Goal: Task Accomplishment & Management: Manage account settings

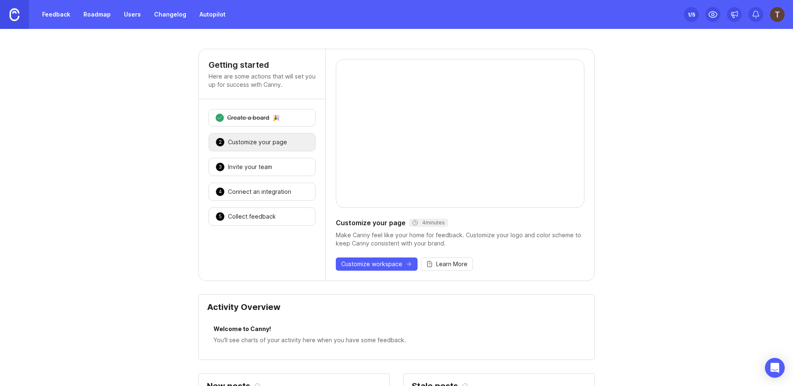
click at [138, 19] on link "Users" at bounding box center [132, 14] width 27 height 15
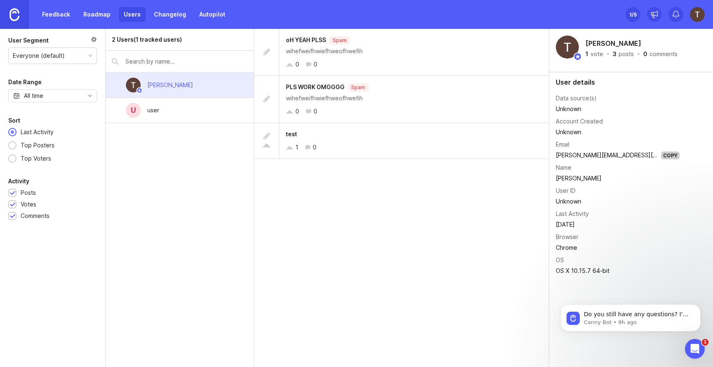
click at [564, 200] on div "Unknown" at bounding box center [618, 201] width 124 height 9
click at [564, 201] on div "Unknown" at bounding box center [618, 201] width 124 height 9
click at [187, 104] on div "u user" at bounding box center [180, 110] width 148 height 25
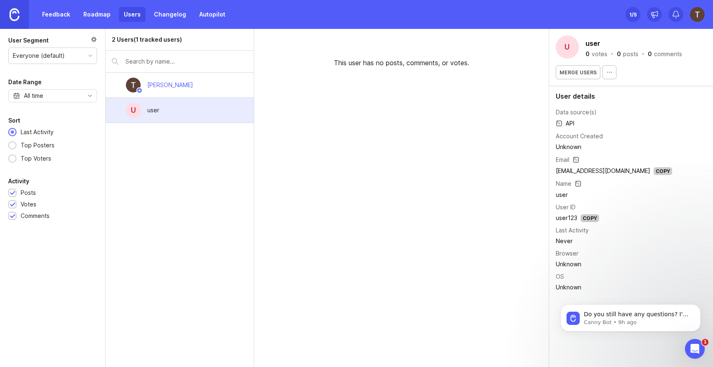
click at [20, 13] on link at bounding box center [14, 14] width 29 height 29
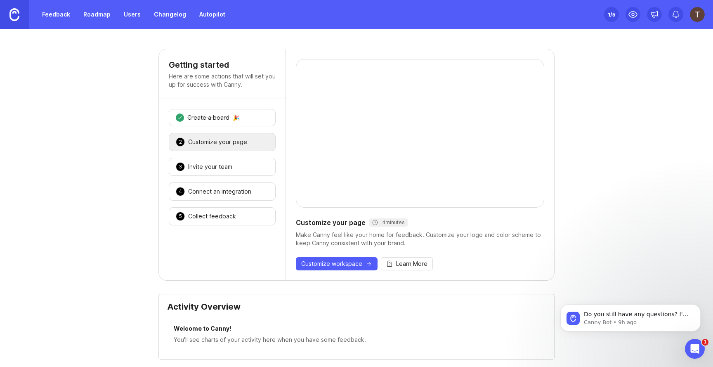
click at [244, 116] on div "1 Create a board 🎉" at bounding box center [222, 117] width 107 height 17
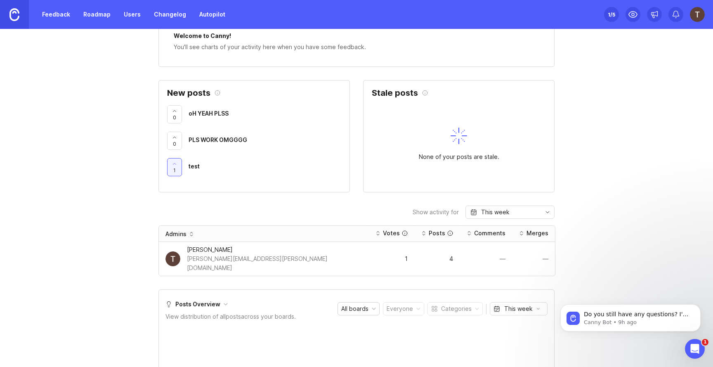
scroll to position [247, 0]
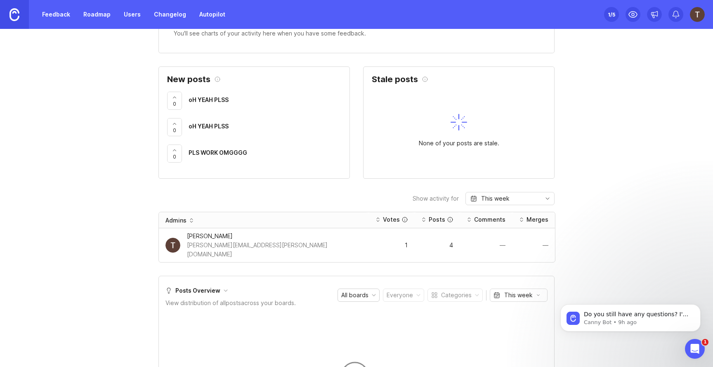
click at [209, 235] on div "[PERSON_NAME]" at bounding box center [274, 236] width 175 height 9
click at [137, 16] on link "Users" at bounding box center [132, 14] width 27 height 15
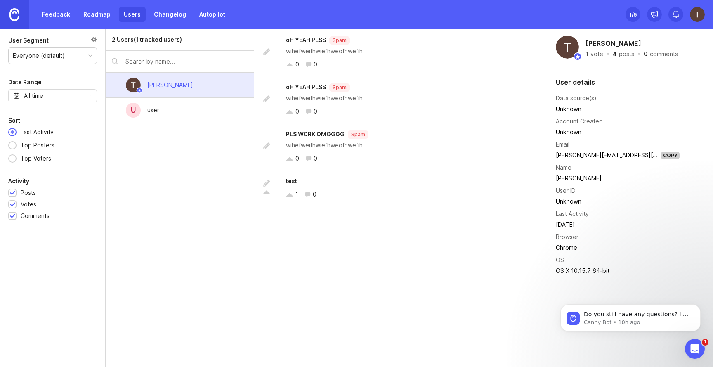
click at [560, 201] on div "Unknown" at bounding box center [618, 201] width 124 height 9
click at [92, 11] on link "Roadmap" at bounding box center [96, 14] width 37 height 15
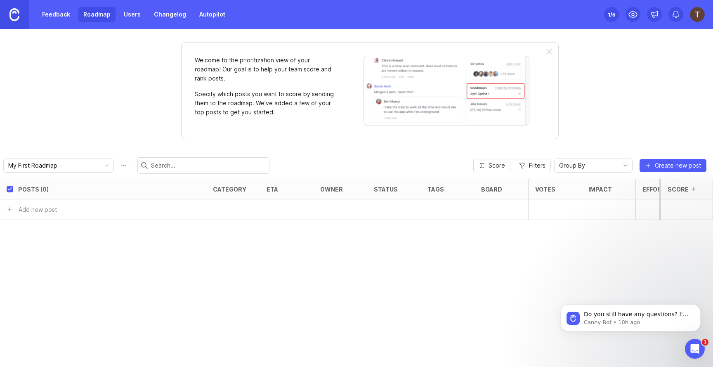
click at [52, 17] on link "Feedback" at bounding box center [56, 14] width 38 height 15
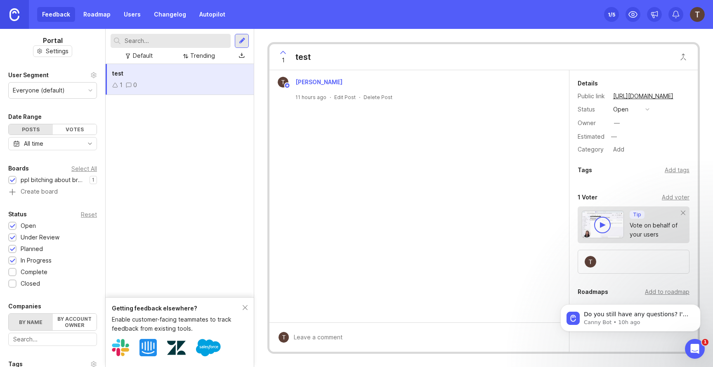
click at [6, 21] on link at bounding box center [14, 14] width 29 height 29
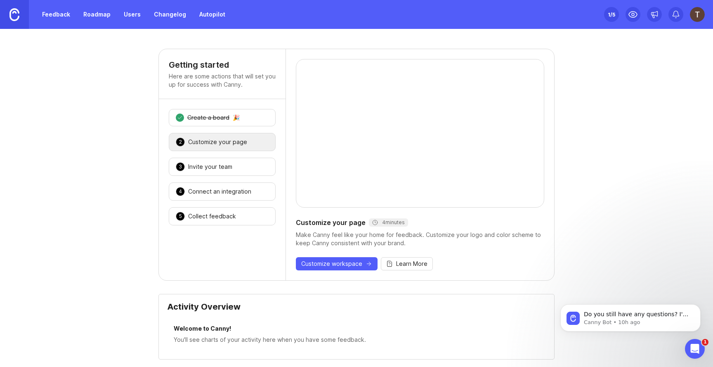
click at [180, 116] on icon at bounding box center [180, 118] width 6 height 6
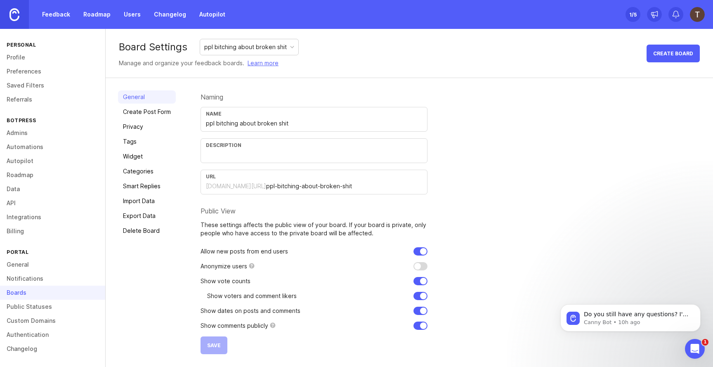
click at [695, 13] on img at bounding box center [697, 14] width 15 height 15
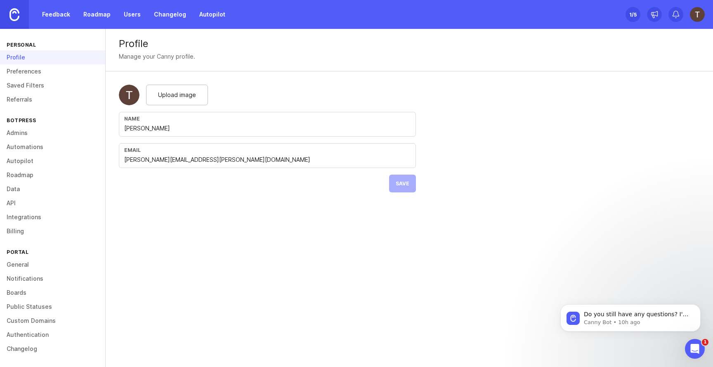
click at [48, 291] on link "Boards" at bounding box center [52, 293] width 105 height 14
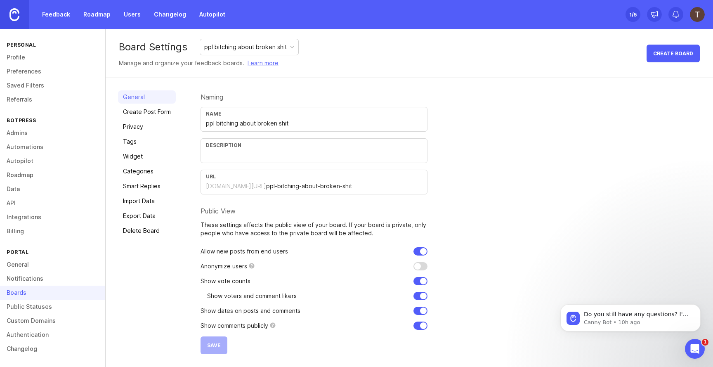
click at [162, 228] on link "Delete Board" at bounding box center [147, 230] width 58 height 13
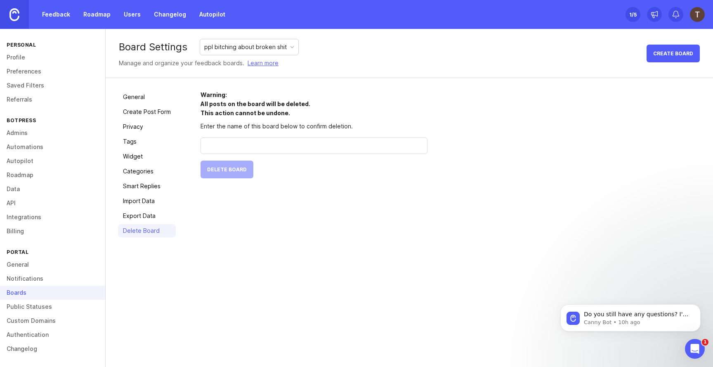
click at [158, 215] on link "Export Data" at bounding box center [147, 215] width 58 height 13
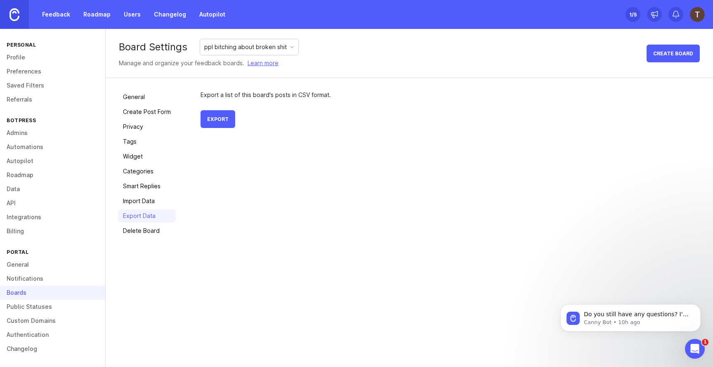
click at [155, 199] on link "Import Data" at bounding box center [147, 200] width 58 height 13
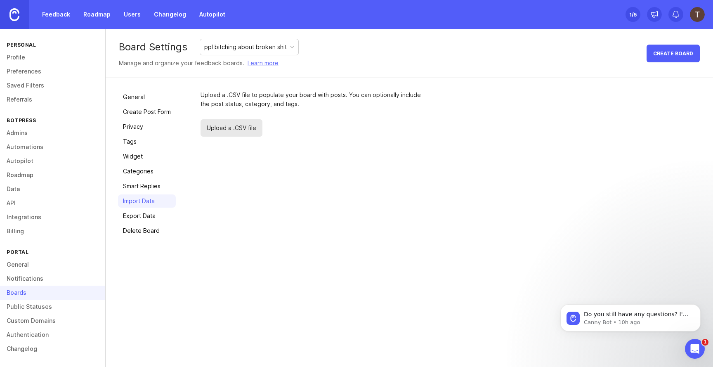
click at [152, 187] on link "Smart Replies" at bounding box center [147, 186] width 58 height 13
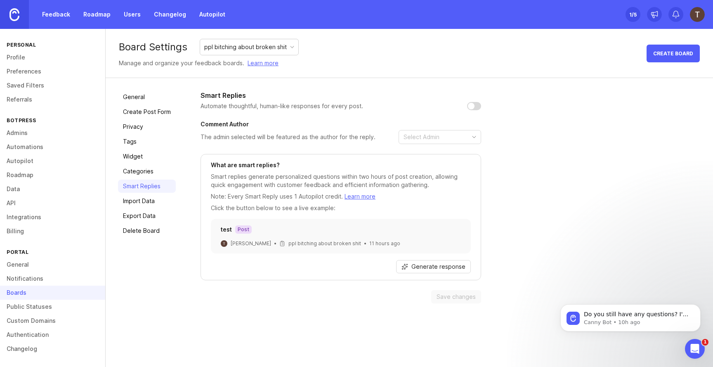
click at [152, 169] on link "Categories" at bounding box center [147, 171] width 58 height 13
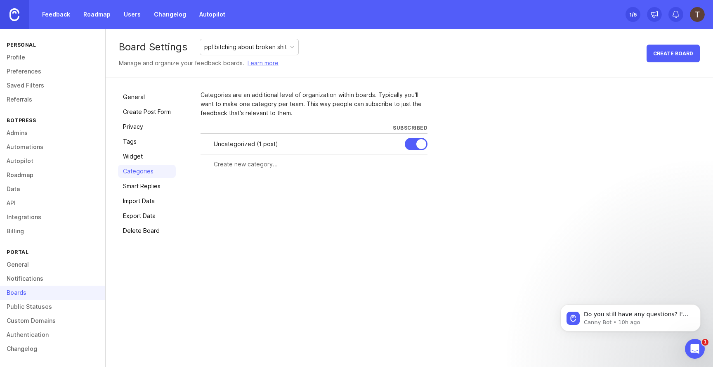
click at [152, 155] on link "Widget" at bounding box center [147, 156] width 58 height 13
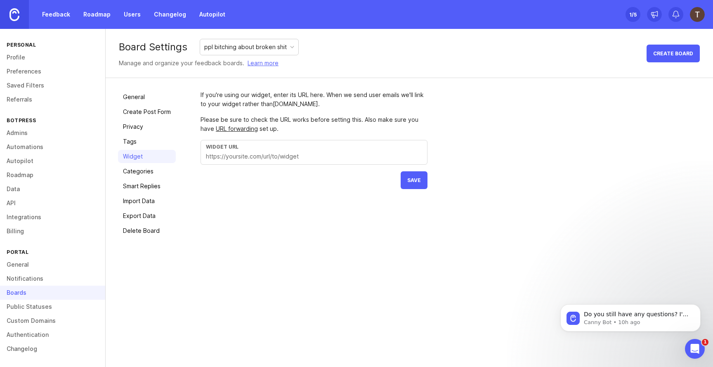
click at [152, 139] on link "Tags" at bounding box center [147, 141] width 58 height 13
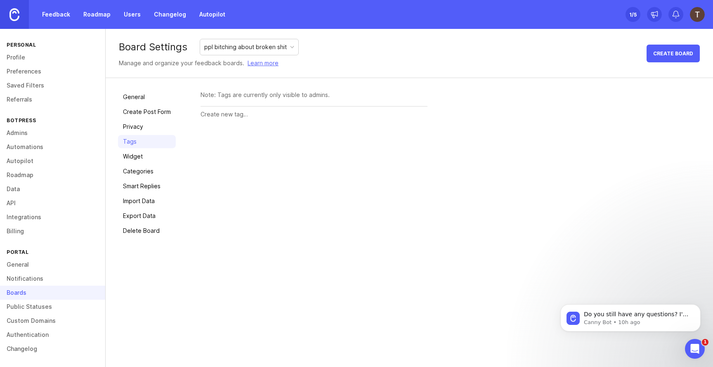
click at [153, 126] on link "Privacy" at bounding box center [147, 126] width 58 height 13
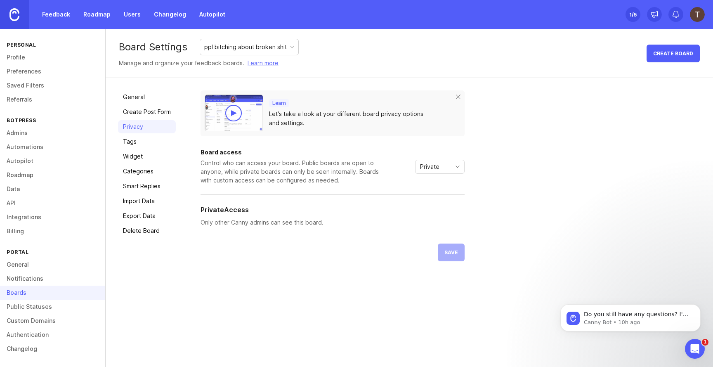
click at [154, 114] on link "Create Post Form" at bounding box center [147, 111] width 58 height 13
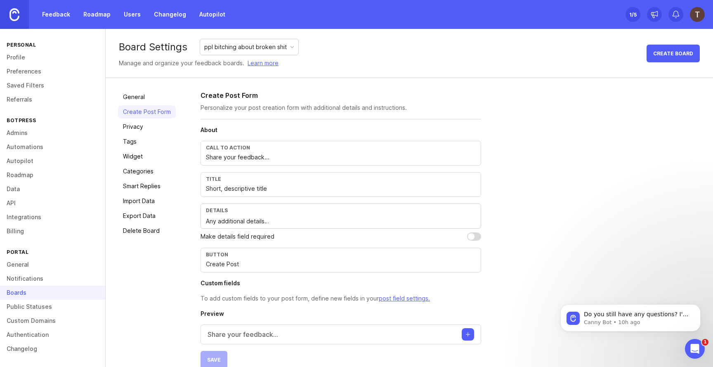
click at [128, 98] on link "General" at bounding box center [147, 96] width 58 height 13
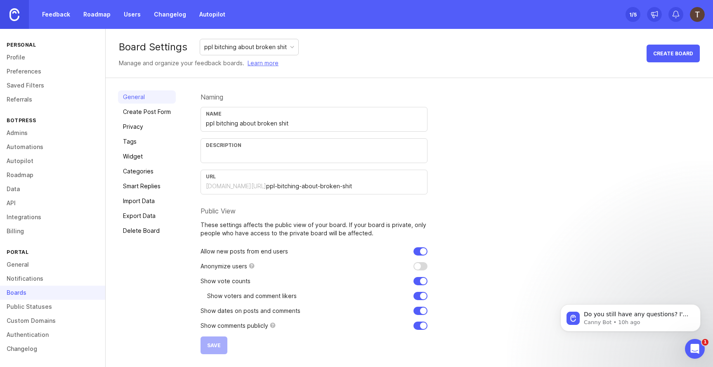
click at [152, 216] on link "Export Data" at bounding box center [147, 215] width 58 height 13
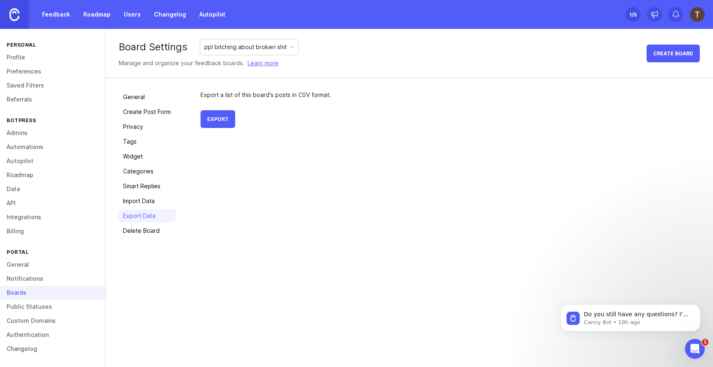
click at [224, 116] on span "Export" at bounding box center [217, 119] width 21 height 6
click at [45, 40] on div "Personal" at bounding box center [52, 44] width 105 height 11
click at [702, 14] on img at bounding box center [697, 14] width 15 height 15
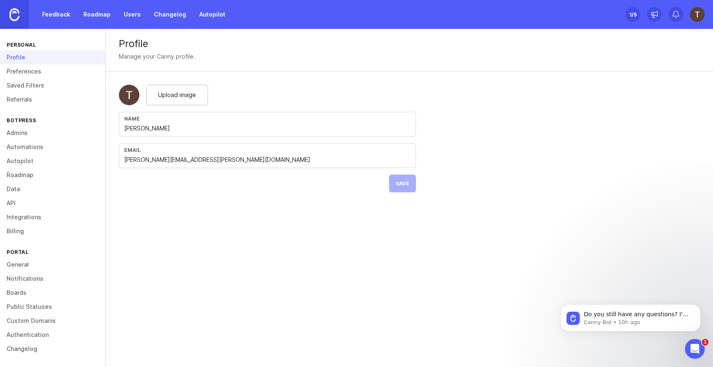
click at [33, 294] on link "Boards" at bounding box center [52, 293] width 105 height 14
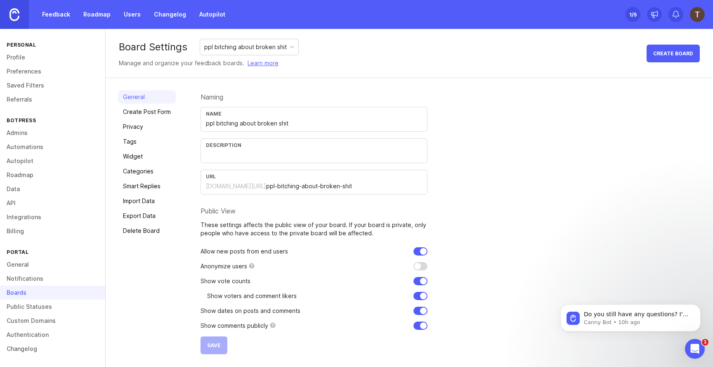
click at [145, 215] on link "Export Data" at bounding box center [147, 215] width 58 height 13
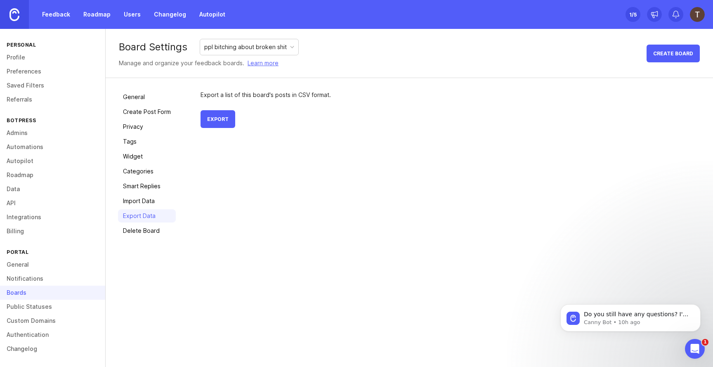
click at [486, 277] on div "Board Settings ppl bitching about broken shit Manage and organize your feedback…" at bounding box center [410, 198] width 608 height 338
click at [87, 13] on link "Roadmap" at bounding box center [96, 14] width 37 height 15
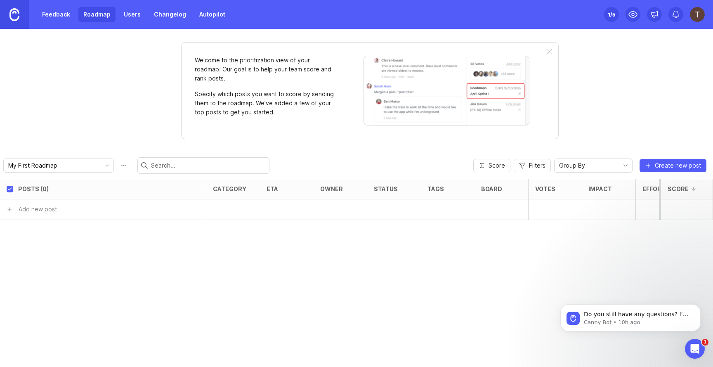
click at [72, 166] on input "My First Roadmap" at bounding box center [53, 165] width 91 height 9
click at [104, 86] on div "Welcome to the prioritization view of your roadmap! Our goal is to help your te…" at bounding box center [356, 198] width 713 height 338
click at [17, 14] on img at bounding box center [14, 14] width 10 height 13
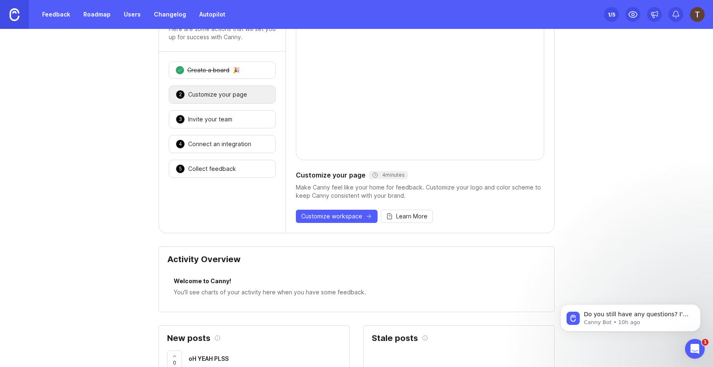
scroll to position [7, 0]
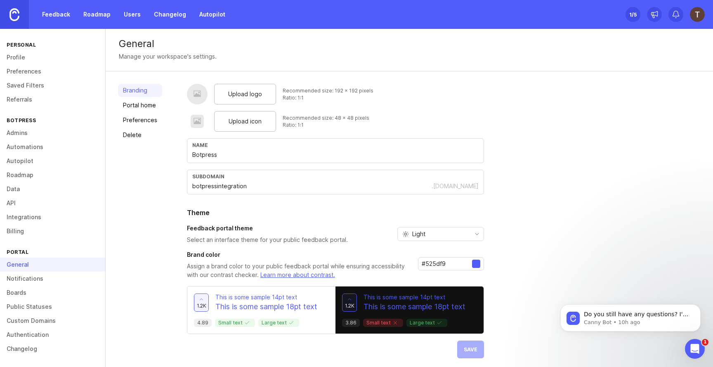
click at [18, 22] on link at bounding box center [14, 14] width 29 height 29
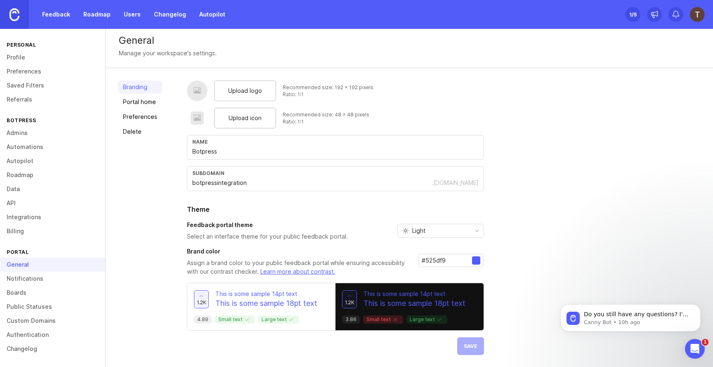
click at [15, 21] on link at bounding box center [14, 14] width 29 height 29
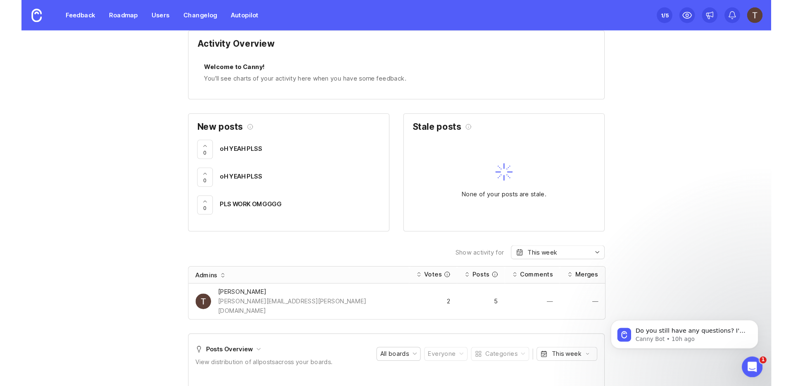
scroll to position [259, 0]
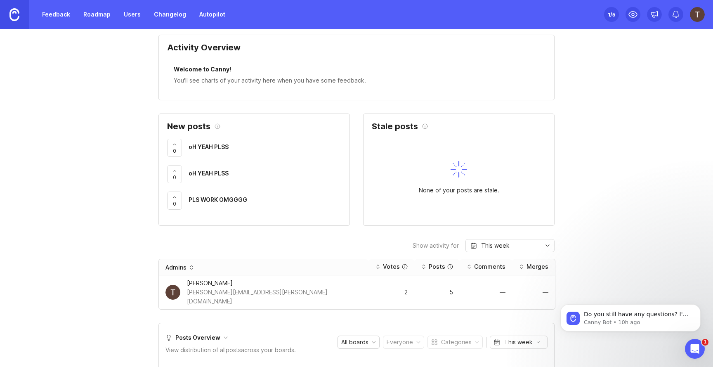
click at [220, 144] on span "oH YEAH PLSS" at bounding box center [209, 146] width 40 height 7
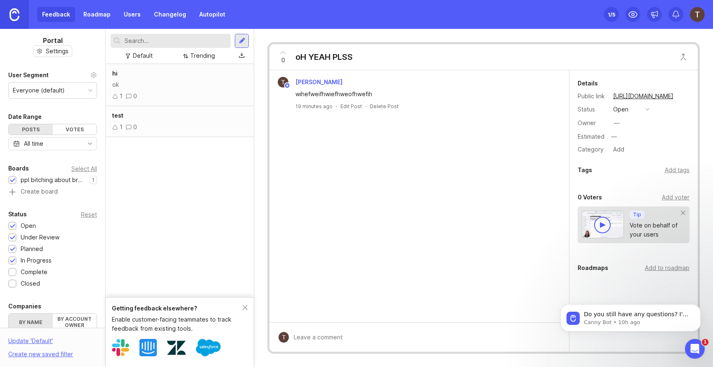
click at [215, 192] on div "hi ok 1 0 test 1 0" at bounding box center [180, 180] width 148 height 233
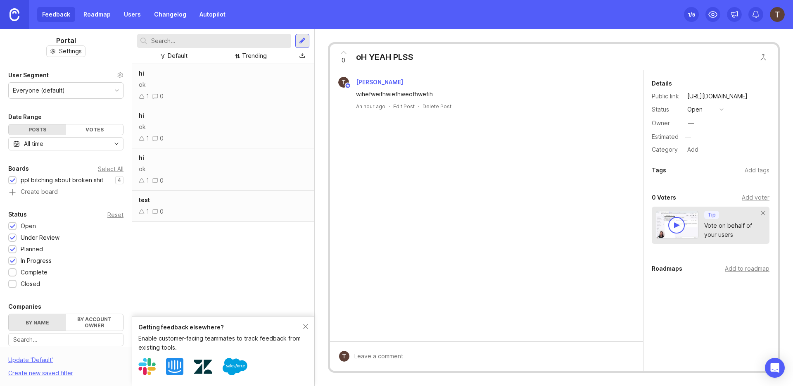
click at [242, 72] on div "hi" at bounding box center [223, 73] width 169 height 9
